Goal: Task Accomplishment & Management: Use online tool/utility

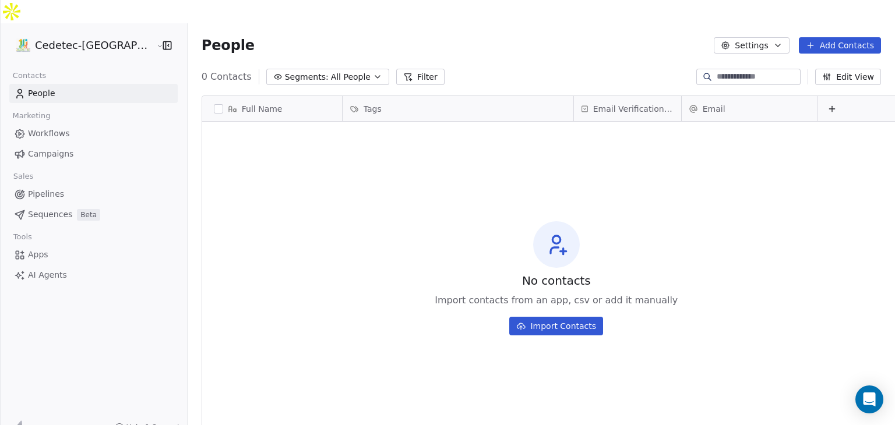
scroll to position [365, 728]
click at [34, 148] on span "Campaigns" at bounding box center [50, 154] width 45 height 12
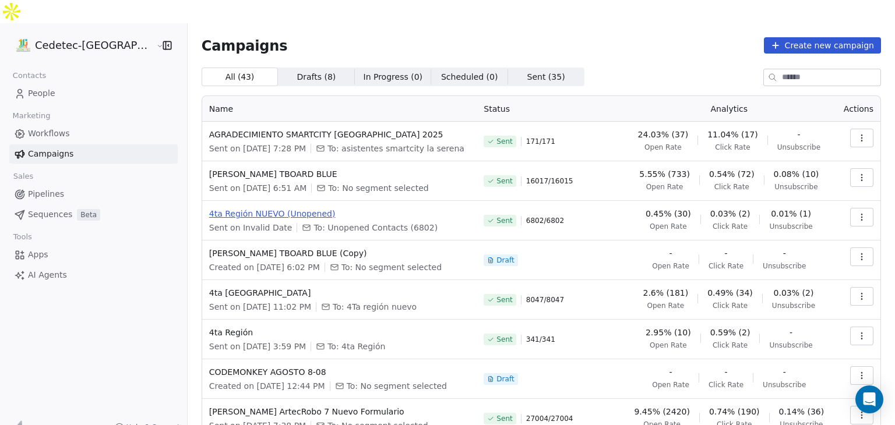
click at [253, 208] on span "4ta Región NUEVO (Unopened)" at bounding box center [339, 214] width 261 height 12
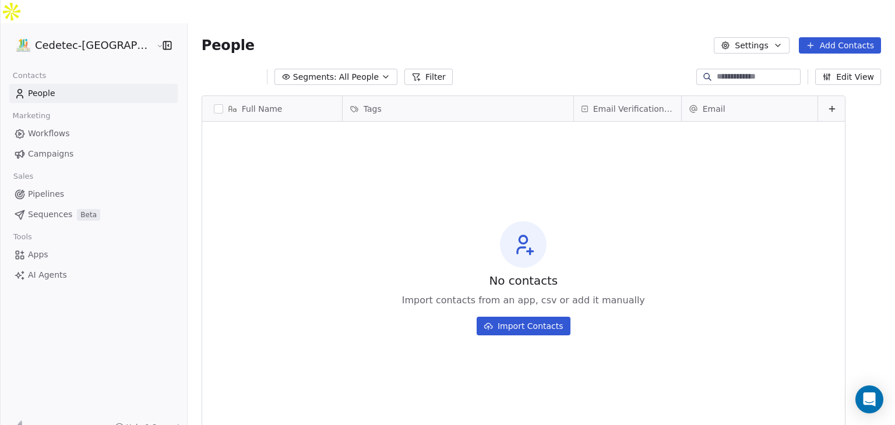
scroll to position [365, 728]
